Goal: Navigation & Orientation: Find specific page/section

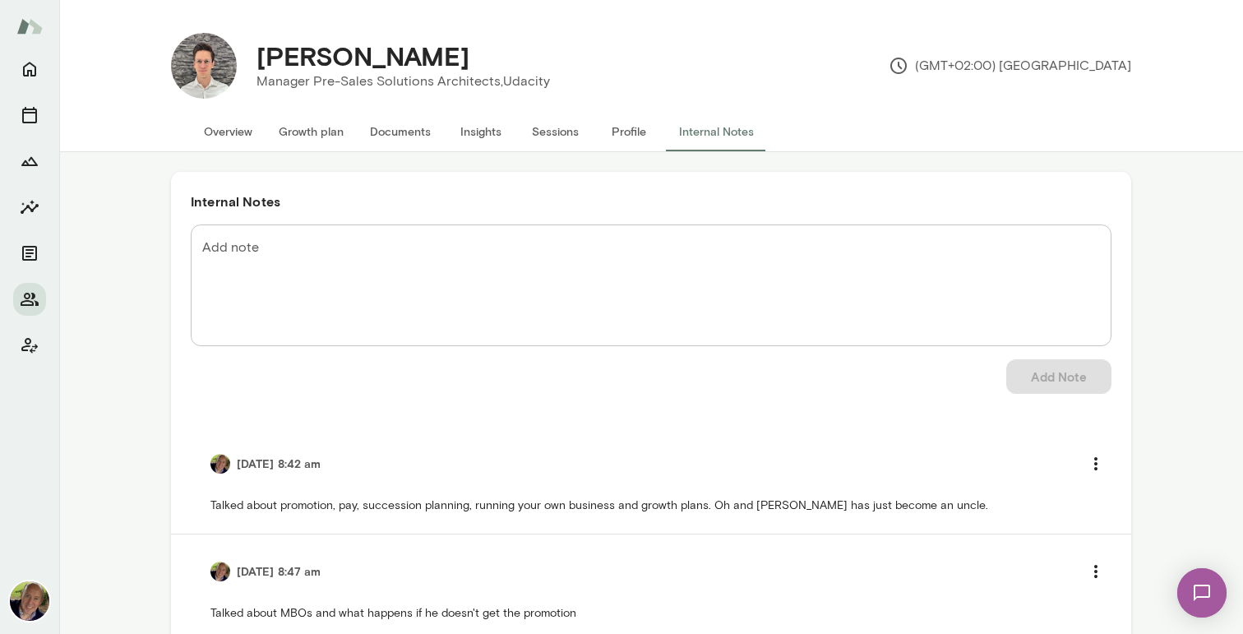
scroll to position [604, 0]
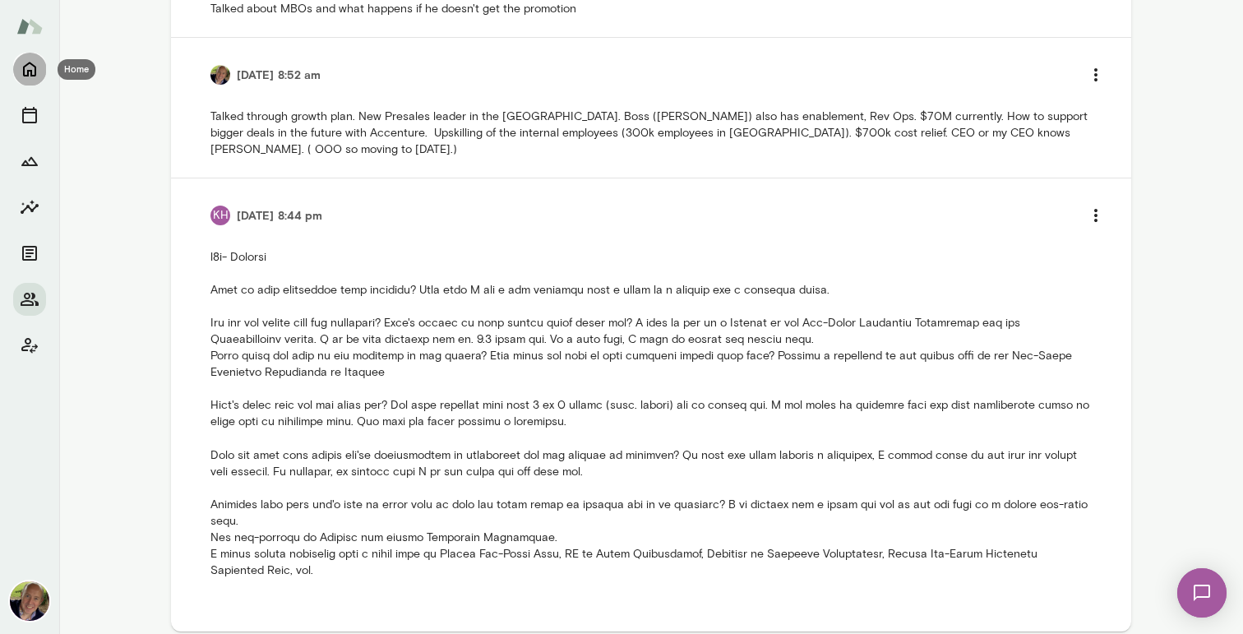
click at [25, 72] on icon "Home" at bounding box center [30, 69] width 20 height 20
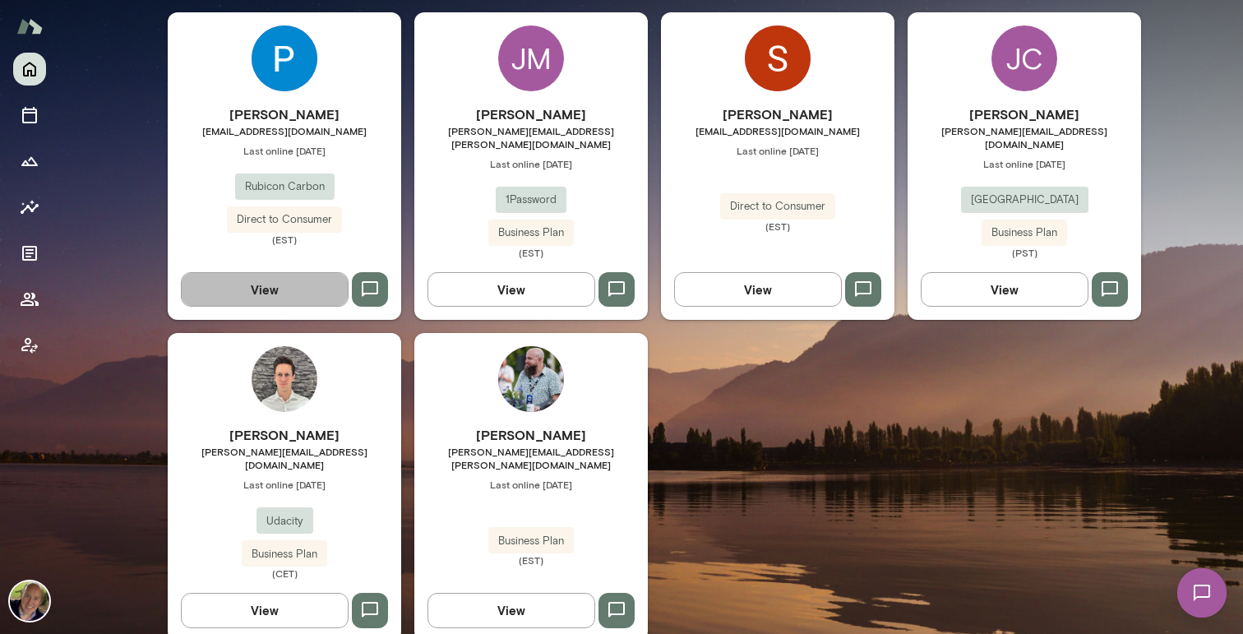
click at [288, 272] on button "View" at bounding box center [265, 289] width 168 height 35
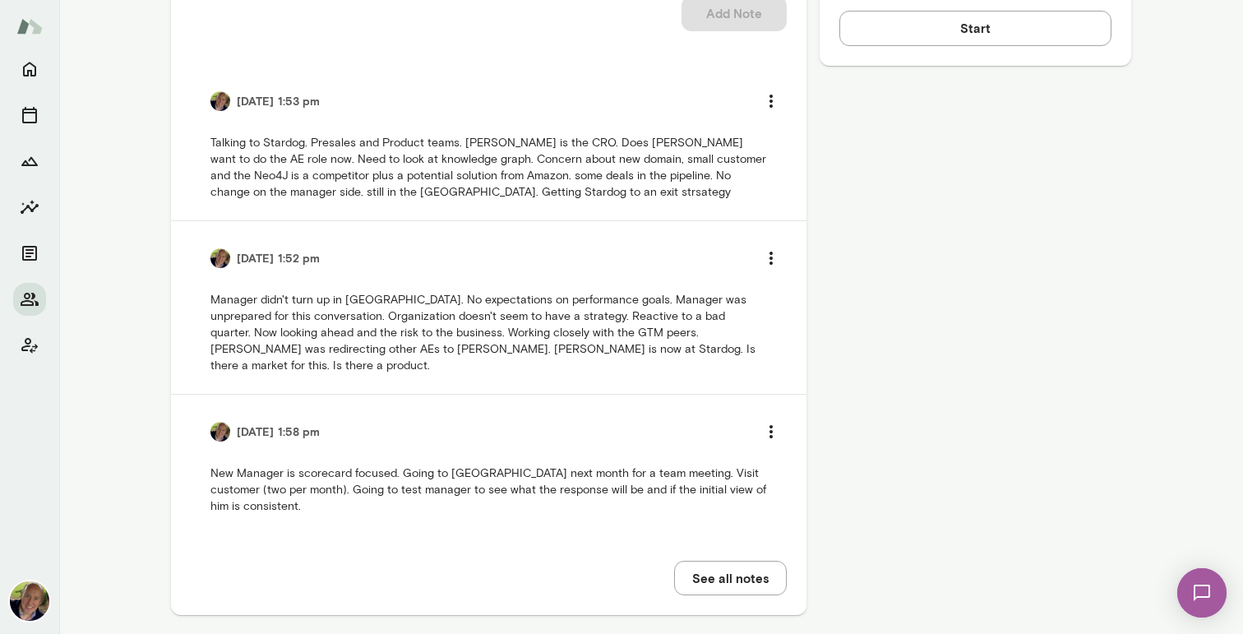
scroll to position [863, 0]
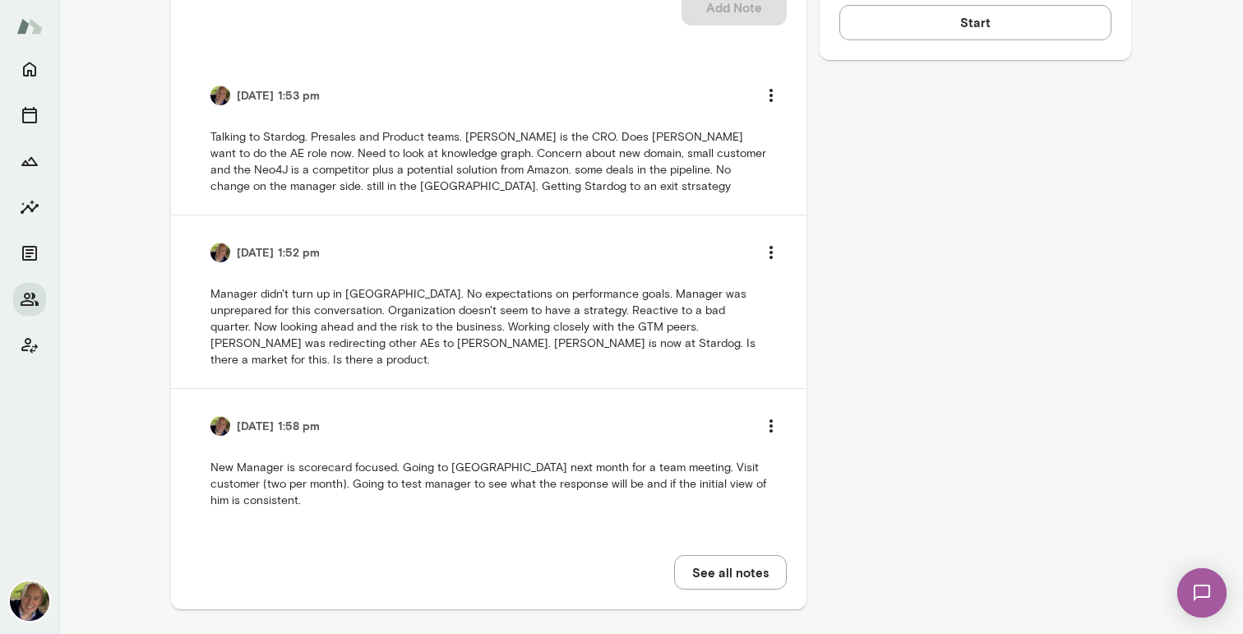
click at [750, 565] on button "See all notes" at bounding box center [730, 572] width 113 height 35
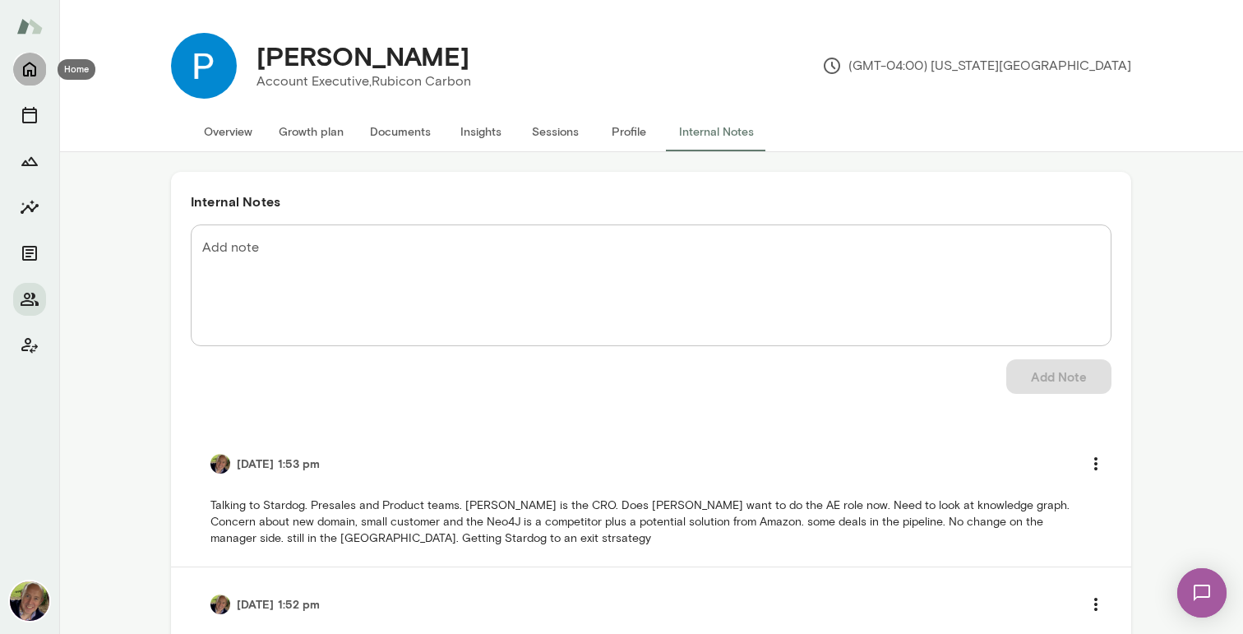
click at [31, 69] on icon "Home" at bounding box center [30, 69] width 20 height 20
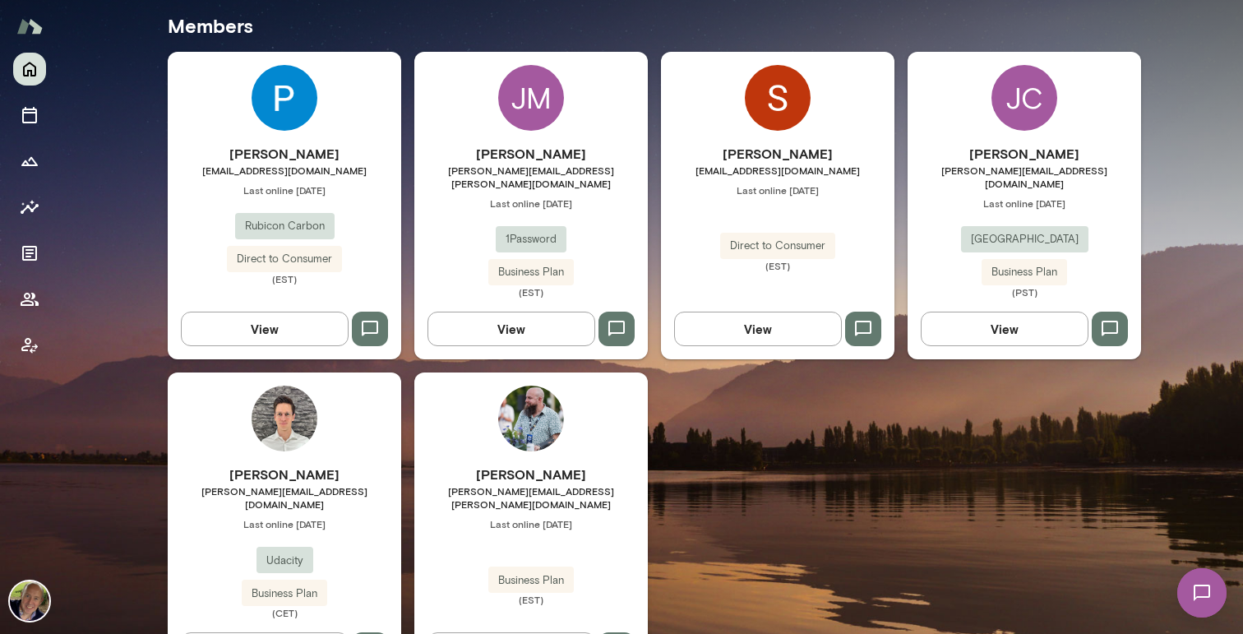
scroll to position [505, 0]
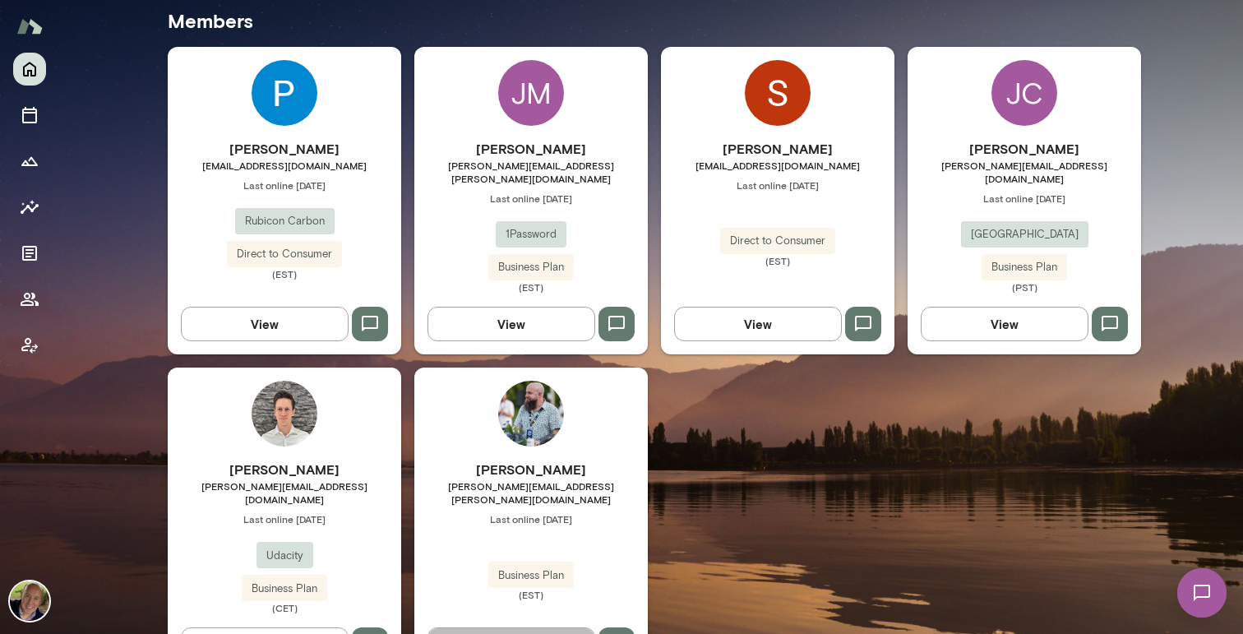
click at [474, 627] on button "View" at bounding box center [512, 644] width 168 height 35
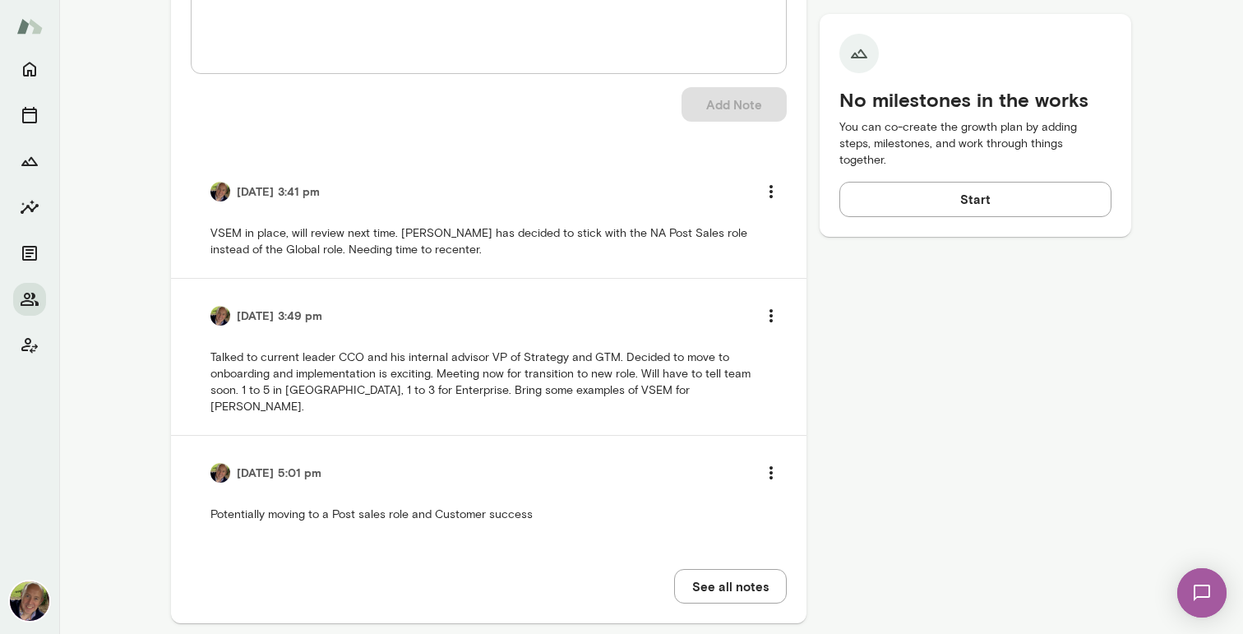
scroll to position [735, 0]
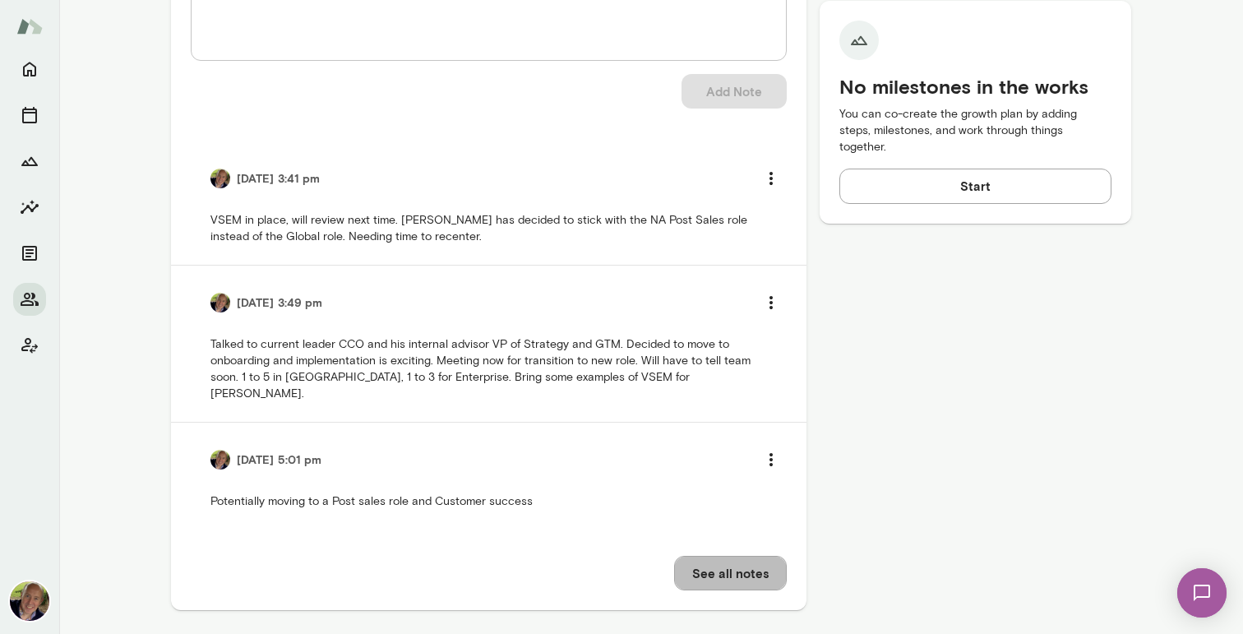
click at [726, 567] on button "See all notes" at bounding box center [730, 573] width 113 height 35
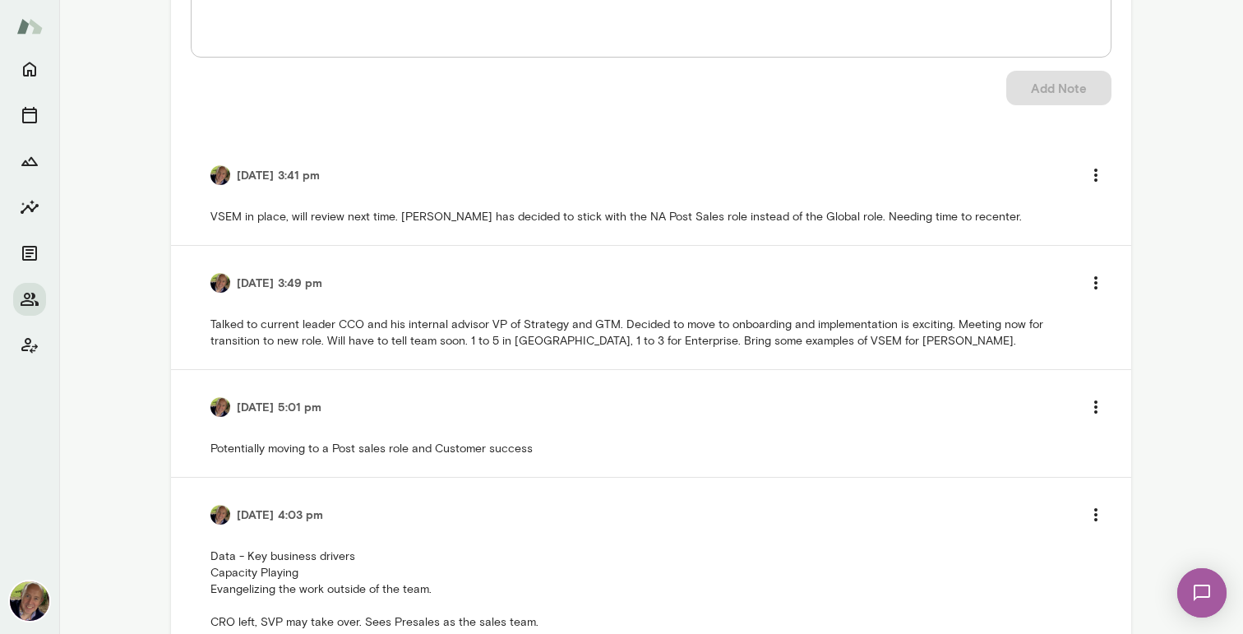
scroll to position [204, 0]
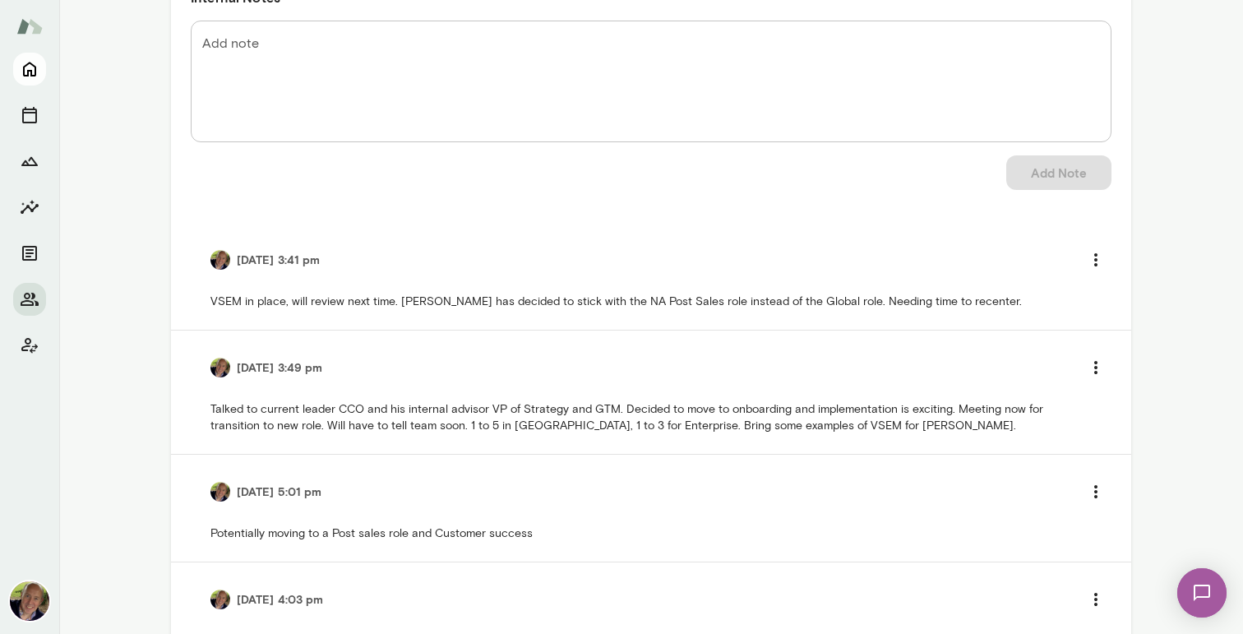
click at [32, 71] on icon "Home" at bounding box center [30, 69] width 20 height 20
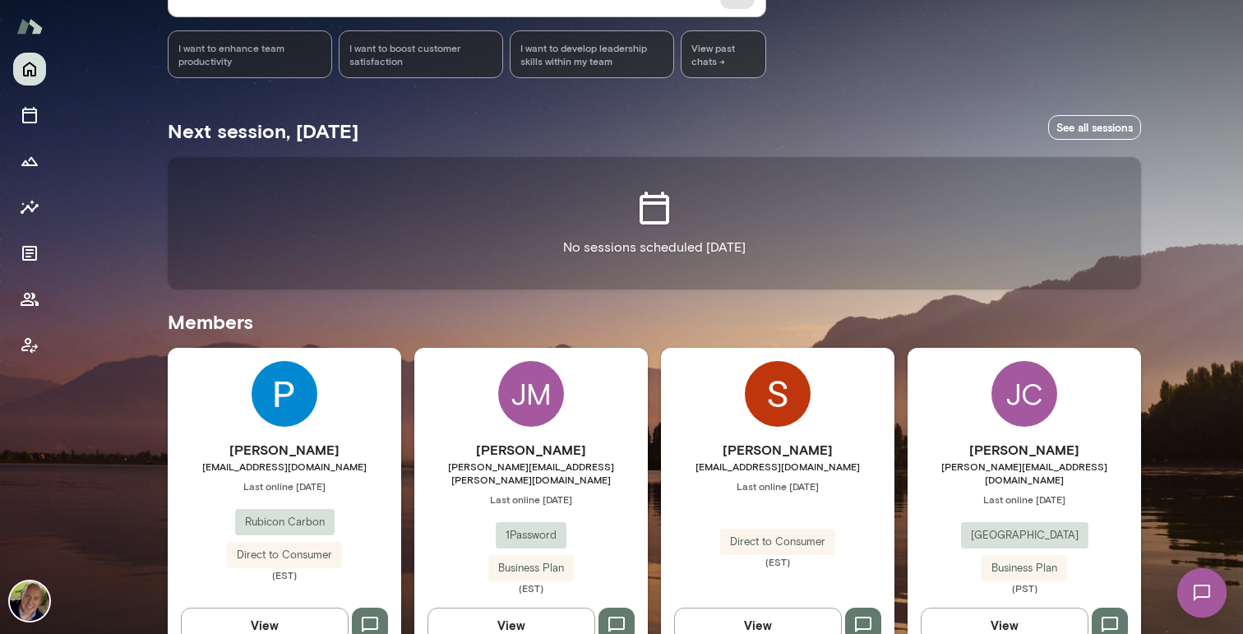
click at [27, 596] on img at bounding box center [29, 600] width 39 height 39
click at [390, 13] on div at bounding box center [628, 13] width 1230 height 0
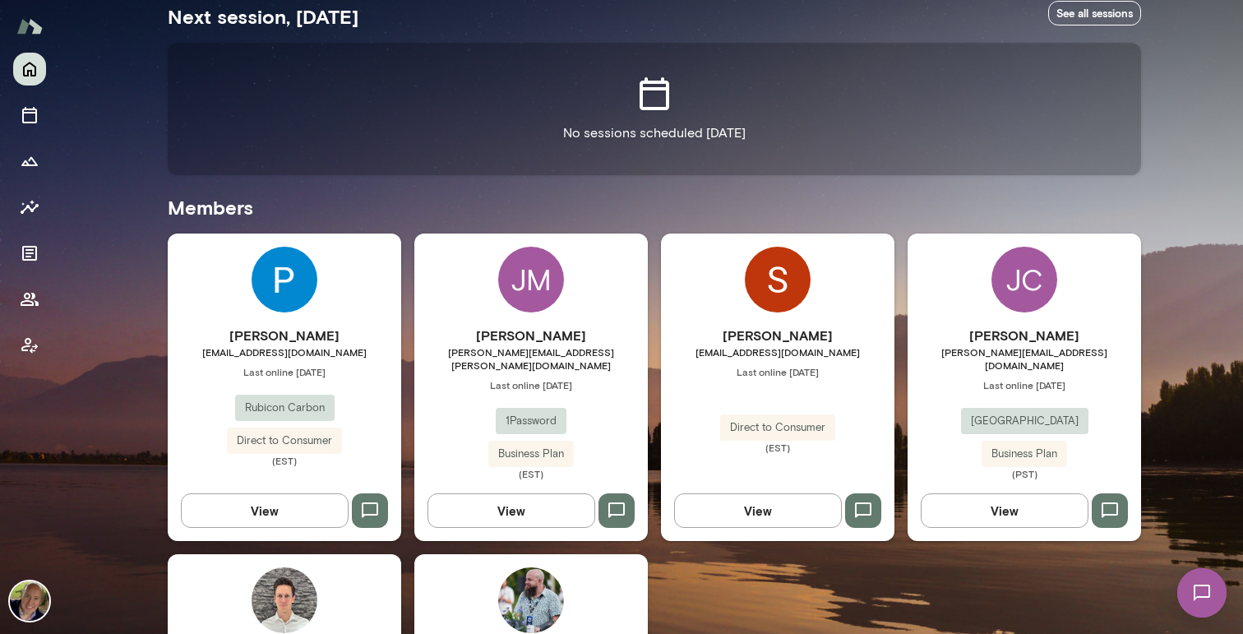
scroll to position [319, 0]
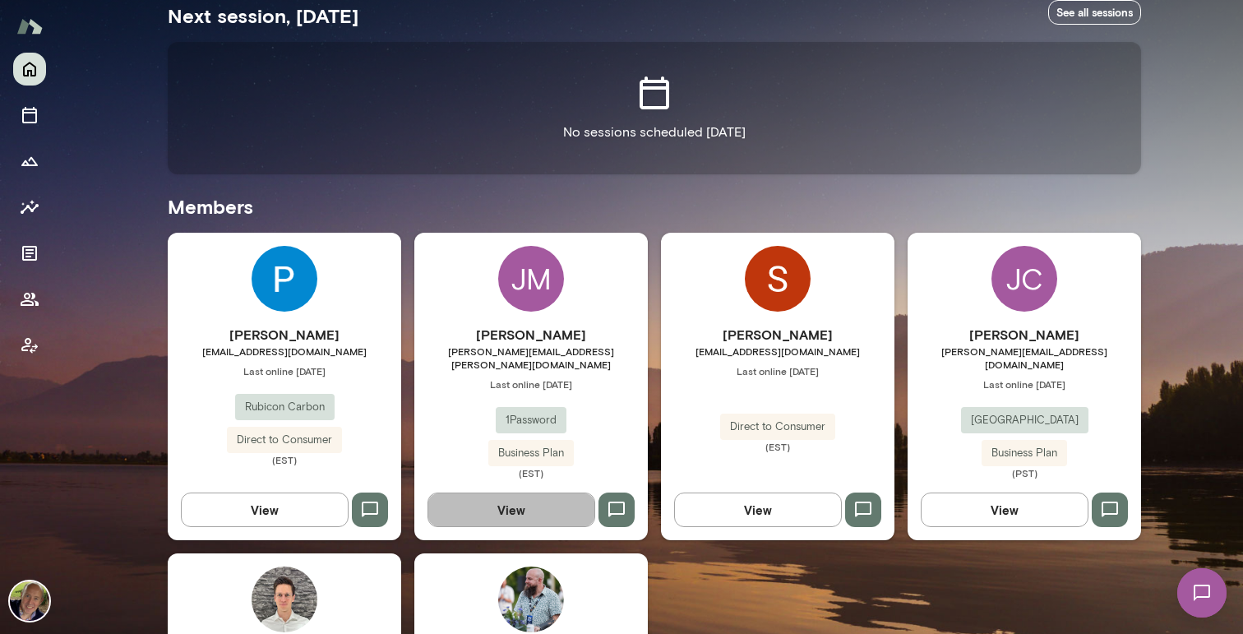
click at [526, 497] on button "View" at bounding box center [512, 510] width 168 height 35
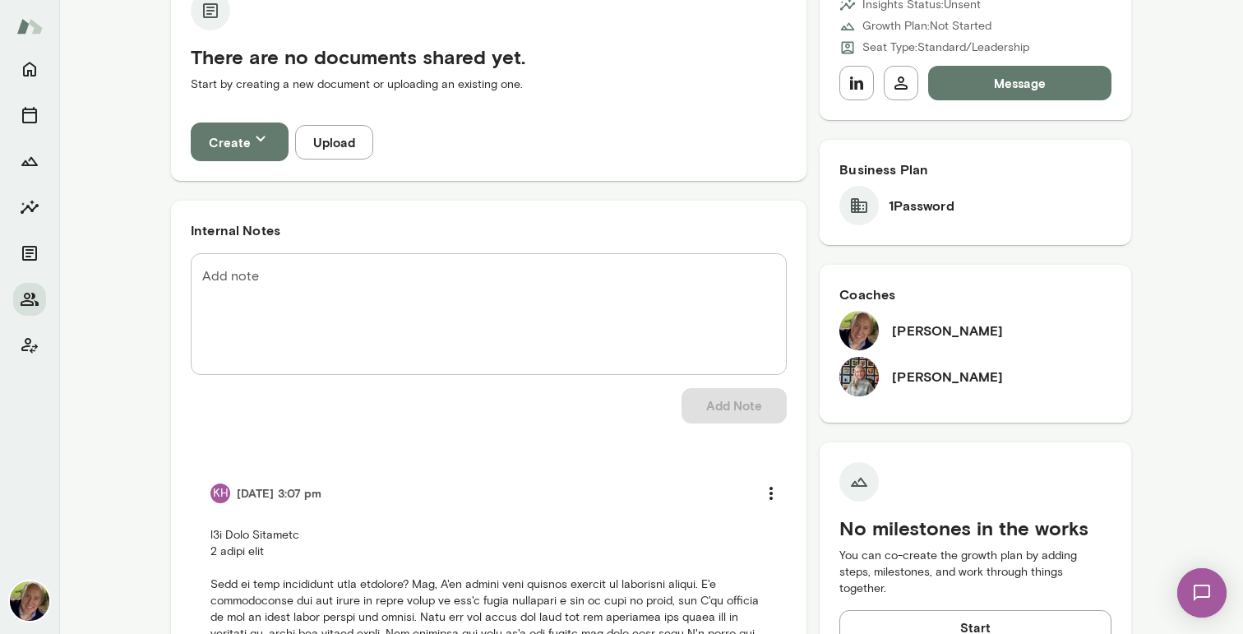
scroll to position [336, 0]
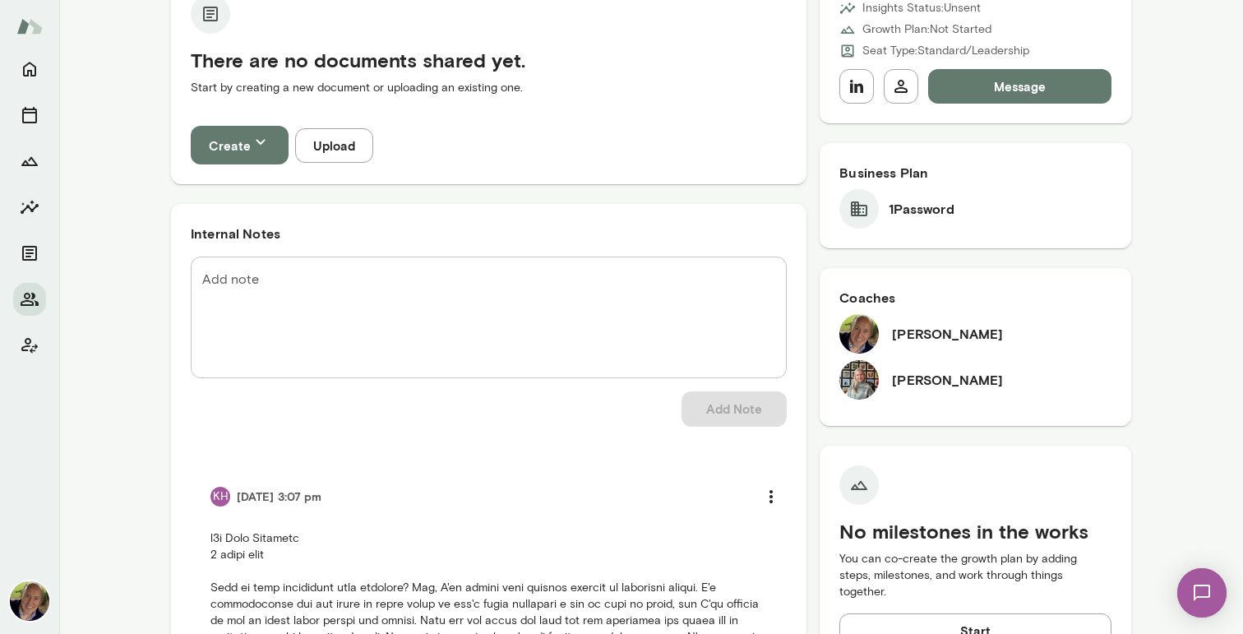
click at [865, 360] on img at bounding box center [859, 379] width 39 height 39
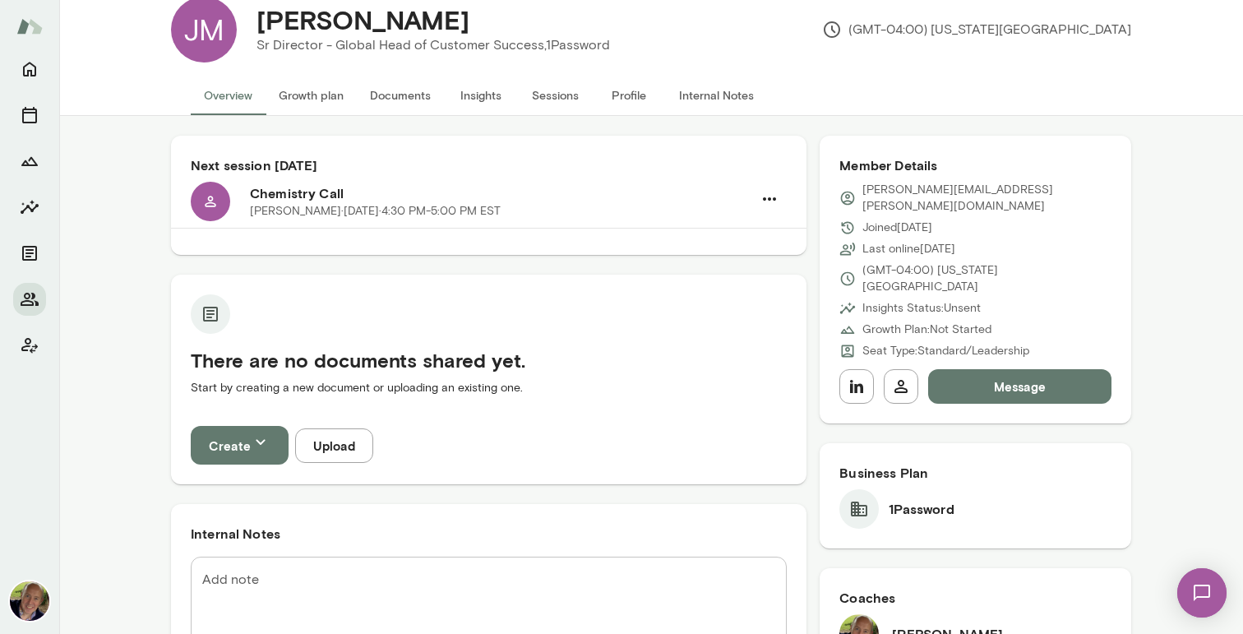
scroll to position [40, 0]
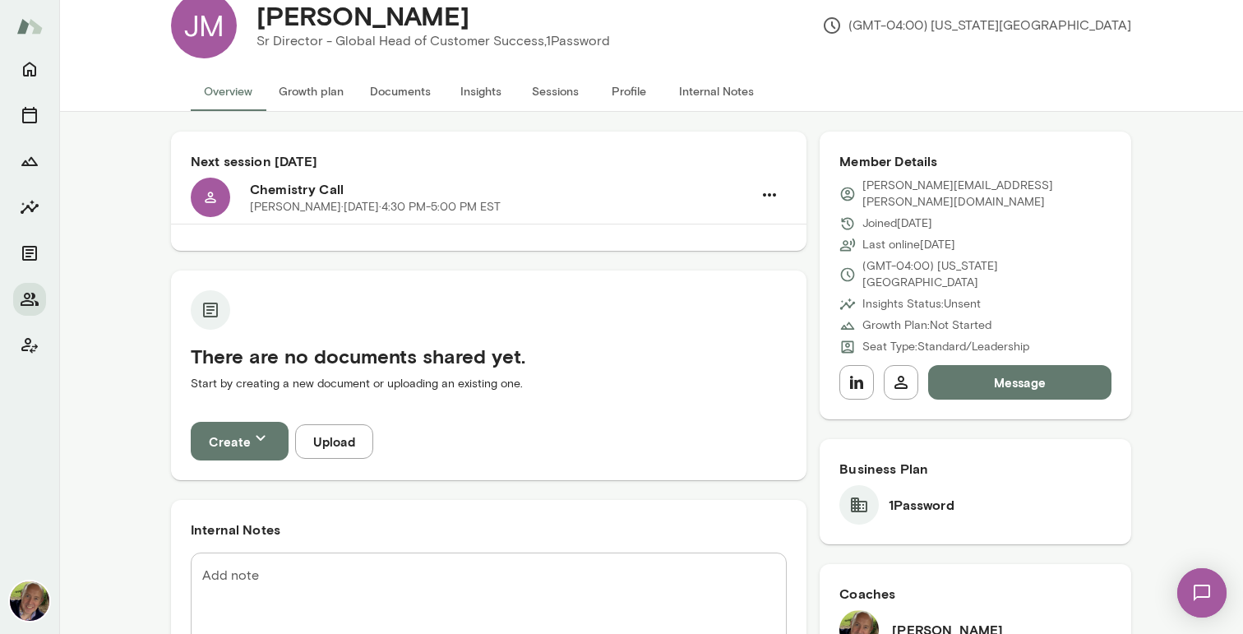
click at [501, 201] on p "Jami Mitchell · Tue, Sep 23 · 4:30 PM-5:00 PM EST" at bounding box center [375, 207] width 251 height 16
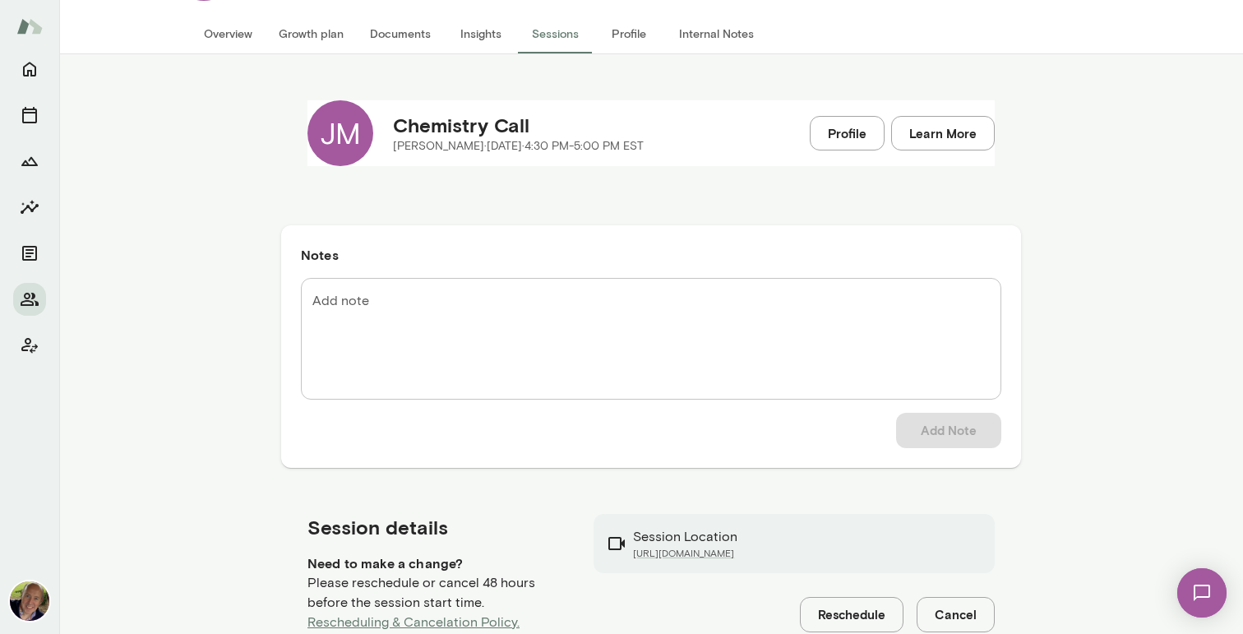
scroll to position [152, 0]
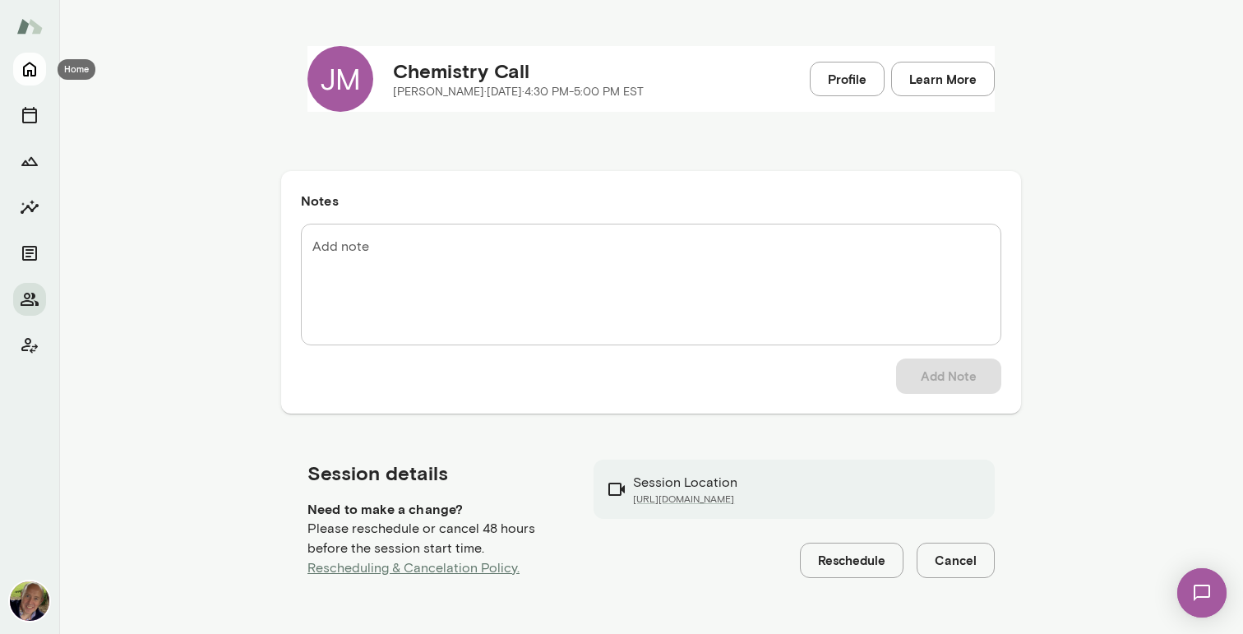
click at [30, 66] on icon "Home" at bounding box center [30, 69] width 20 height 20
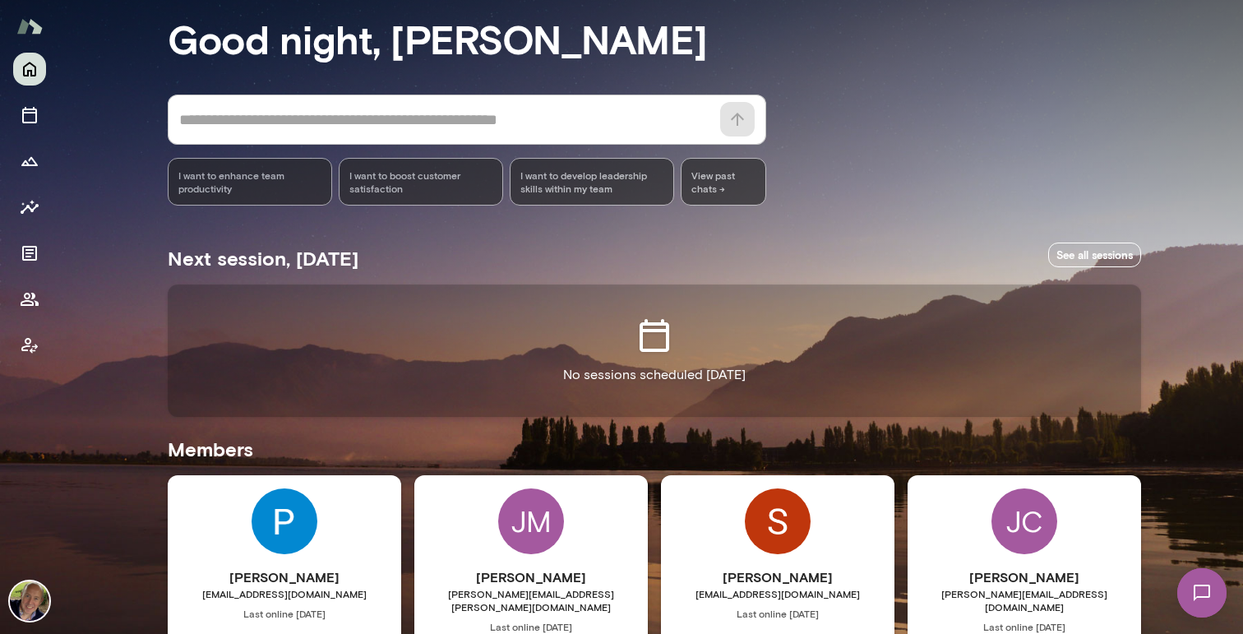
scroll to position [98, 0]
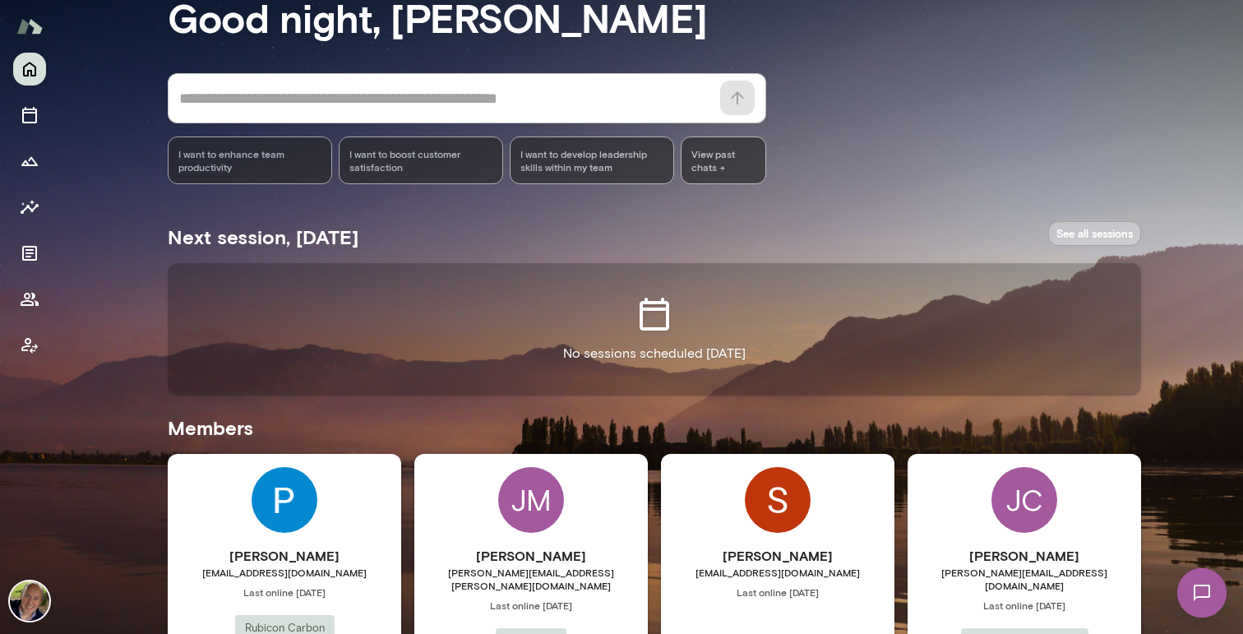
click at [1102, 232] on link "See all sessions" at bounding box center [1094, 233] width 93 height 25
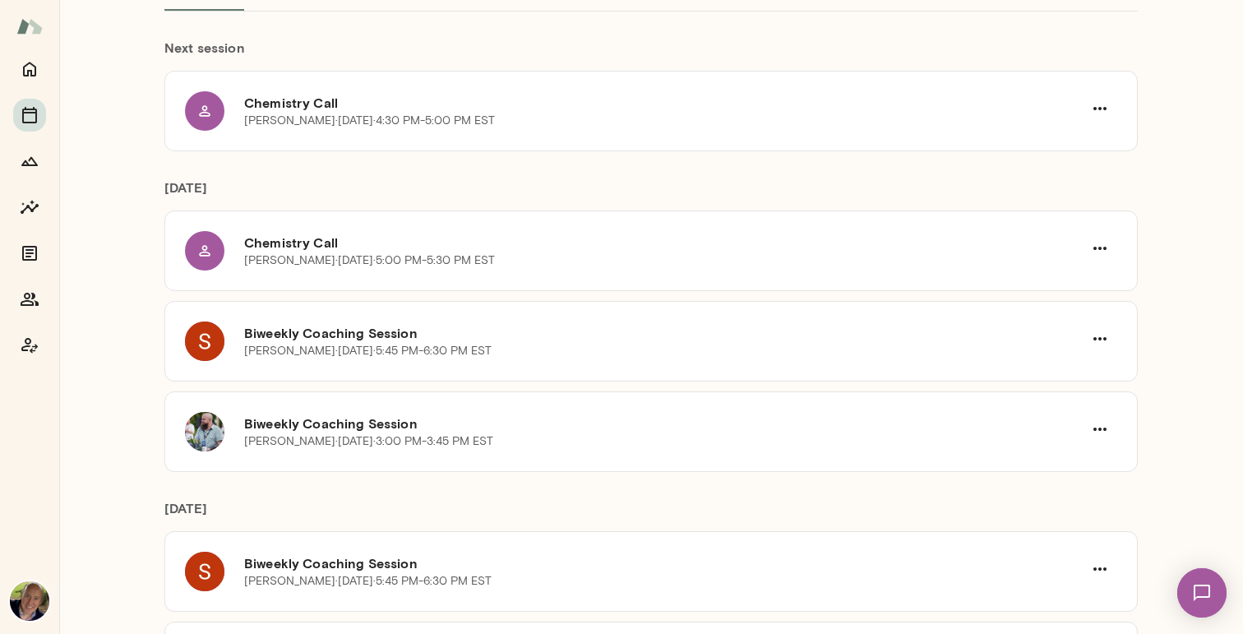
scroll to position [144, 0]
